Goal: Find specific page/section: Find specific page/section

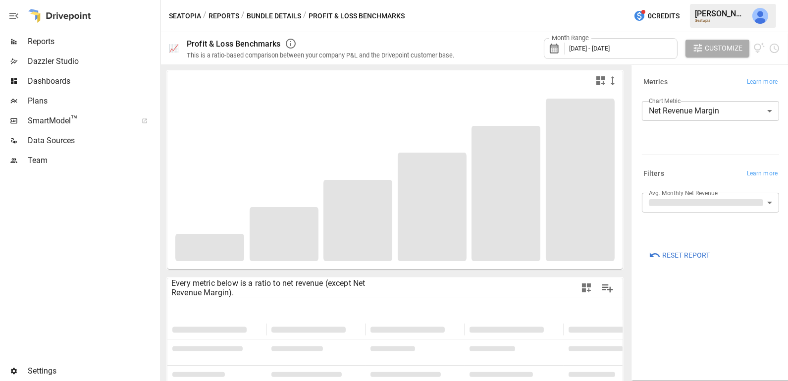
click at [60, 32] on div "Reports" at bounding box center [79, 42] width 159 height 20
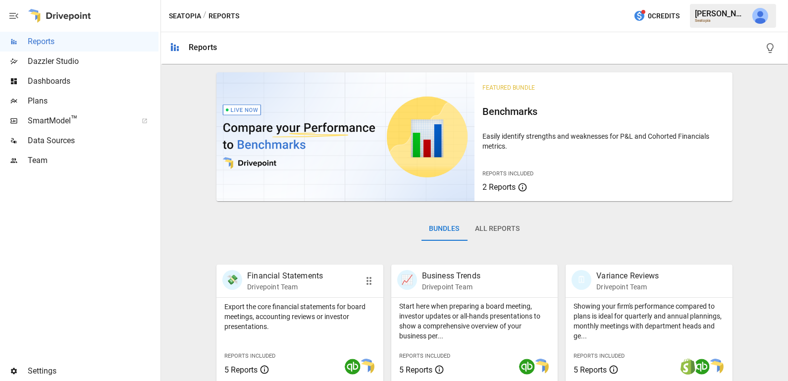
scroll to position [196, 0]
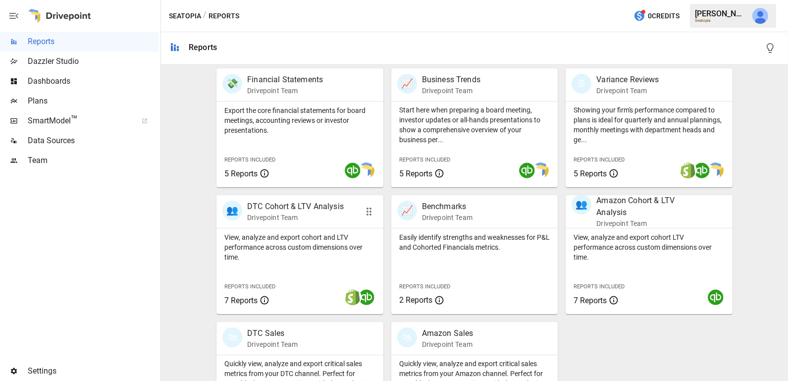
click at [320, 269] on div "View, analyze and export cohort and LTV performance across custom dimensions ov…" at bounding box center [300, 271] width 167 height 86
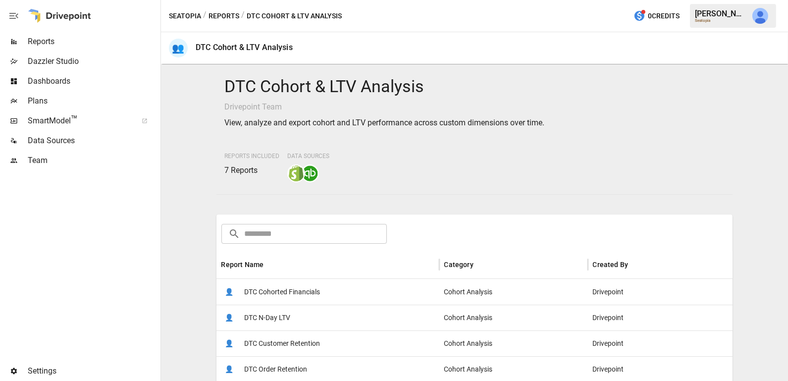
click at [315, 288] on span "DTC Cohorted Financials" at bounding box center [282, 291] width 76 height 25
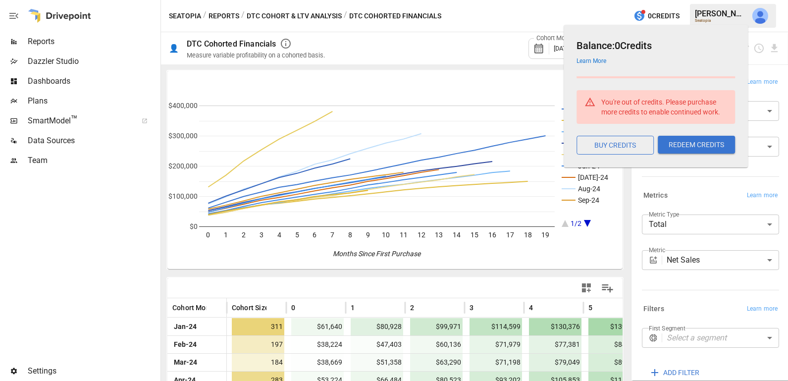
click at [763, 15] on img "Julie Wilton" at bounding box center [761, 16] width 16 height 16
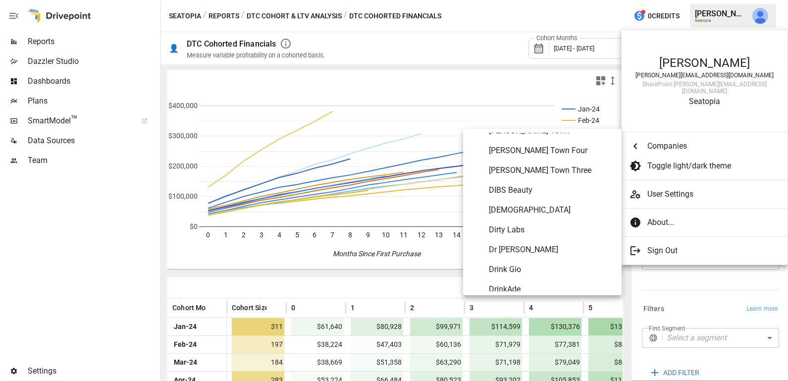
scroll to position [1358, 0]
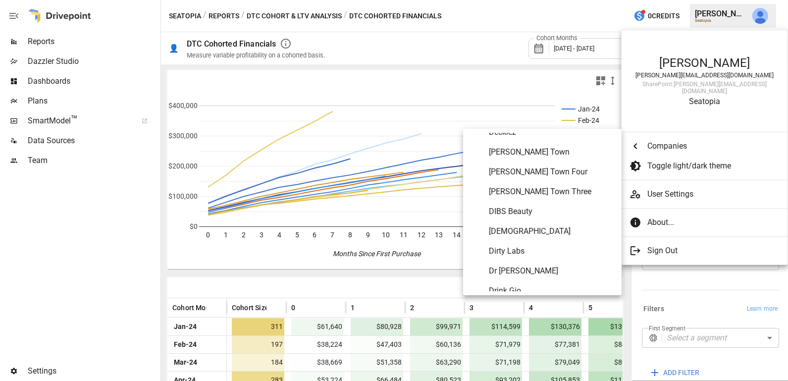
click at [531, 216] on span "DIBS Beauty" at bounding box center [551, 212] width 125 height 12
